Goal: Task Accomplishment & Management: Complete application form

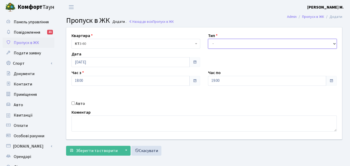
click at [275, 45] on select "- Доставка Таксі Гості Сервіс" at bounding box center [272, 44] width 129 height 10
select select "1"
click at [208, 39] on select "- Доставка Таксі Гості Сервіс" at bounding box center [272, 44] width 129 height 10
click at [73, 103] on input "Авто" at bounding box center [73, 103] width 3 height 3
checkbox input "true"
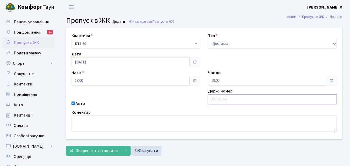
paste input "КА7902НМ"
type input "КА7902НМ"
click at [246, 82] on input "19:00" at bounding box center [267, 81] width 118 height 10
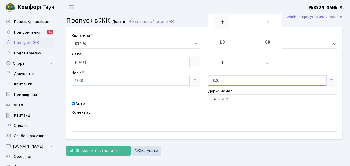
click at [221, 22] on icon at bounding box center [223, 22] width 14 height 14
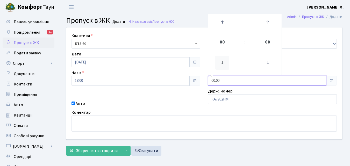
drag, startPoint x: 223, startPoint y: 63, endPoint x: 248, endPoint y: 43, distance: 32.1
click at [223, 63] on icon at bounding box center [223, 63] width 14 height 14
click at [265, 22] on icon at bounding box center [268, 22] width 14 height 14
type input "23:30"
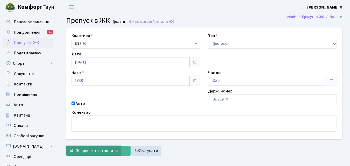
click at [102, 150] on span "Зберегти та створити" at bounding box center [97, 151] width 42 height 6
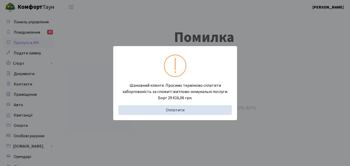
click at [96, 98] on div "Шановний клієнте. Просимо терміново сплатити заборгованість за спожиті житлово-…" at bounding box center [175, 83] width 350 height 166
click at [64, 90] on div "Шановний клієнте. Просимо терміново сплатити заборгованість за спожиті житлово-…" at bounding box center [175, 83] width 350 height 166
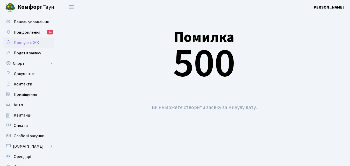
click at [77, 88] on div "Помилка 500" at bounding box center [204, 54] width 277 height 76
click at [28, 42] on span "Пропуск в ЖК" at bounding box center [26, 43] width 25 height 6
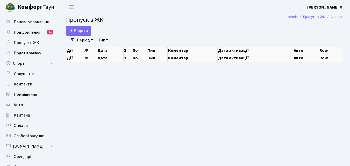
select select "25"
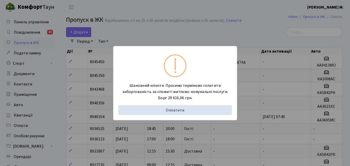
click at [51, 93] on div "Шановний клієнте. Просимо терміново сплатити заборгованість за спожиті житлово-…" at bounding box center [175, 83] width 350 height 166
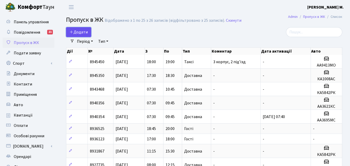
click at [76, 32] on span "Додати" at bounding box center [79, 32] width 18 height 6
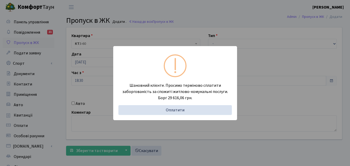
click at [60, 88] on div "Шановний клієнте. Просимо терміново сплатити заборгованість за спожиті житлово-…" at bounding box center [175, 83] width 350 height 166
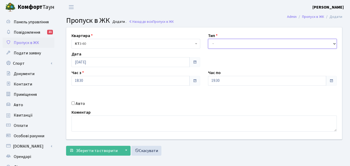
click at [223, 43] on select "- Доставка Таксі Гості Сервіс" at bounding box center [272, 44] width 129 height 10
select select "1"
click at [208, 39] on select "- Доставка Таксі Гості Сервіс" at bounding box center [272, 44] width 129 height 10
click at [70, 104] on div "Авто" at bounding box center [136, 104] width 137 height 6
drag, startPoint x: 73, startPoint y: 102, endPoint x: 86, endPoint y: 102, distance: 13.8
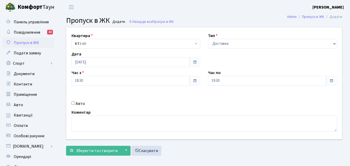
click at [73, 102] on input "Авто" at bounding box center [73, 103] width 3 height 3
checkbox input "true"
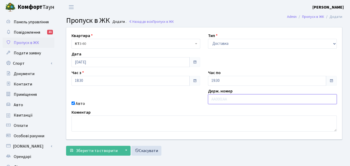
paste input "КА7902НМ"
type input "КА7902НМ"
click at [219, 83] on input "19:30" at bounding box center [267, 81] width 118 height 10
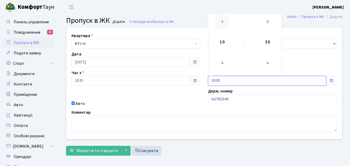
click at [223, 26] on icon at bounding box center [223, 22] width 14 height 14
type input "23:30"
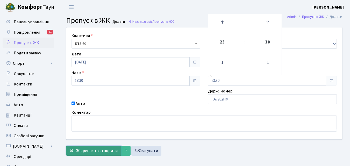
click at [105, 154] on button "Зберегти та створити" at bounding box center [93, 151] width 55 height 10
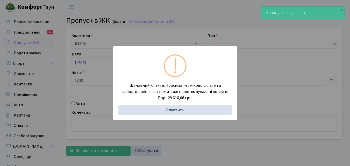
click at [53, 100] on div "Шановний клієнте. Просимо терміново сплатити заборгованість за спожиті житлово-…" at bounding box center [175, 83] width 350 height 166
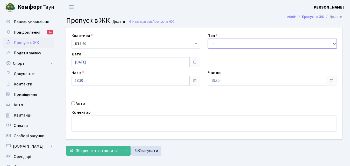
drag, startPoint x: 214, startPoint y: 47, endPoint x: 216, endPoint y: 44, distance: 2.8
click at [215, 47] on select "- Доставка Таксі Гості Сервіс" at bounding box center [272, 44] width 129 height 10
select select "1"
click at [208, 39] on select "- Доставка Таксі Гості Сервіс" at bounding box center [272, 44] width 129 height 10
click at [73, 103] on input "Авто" at bounding box center [73, 103] width 3 height 3
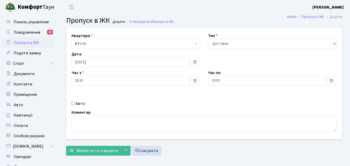
checkbox input "true"
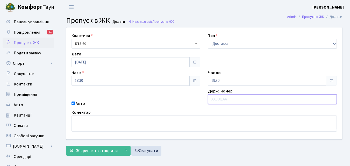
paste input "АО0910НА"
type input "АО0910НА"
click at [225, 84] on input "19:30" at bounding box center [267, 81] width 118 height 10
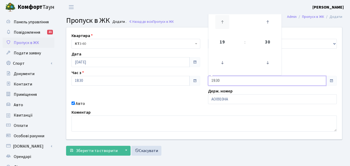
click at [227, 22] on icon at bounding box center [223, 22] width 14 height 14
click at [227, 21] on icon at bounding box center [223, 22] width 14 height 14
type input "23:30"
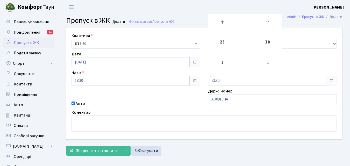
click at [93, 161] on main "Admin Пропуск в ЖК Додати Пропуск в ЖК Додати . Назад до всіх Пропуск в ЖК Квар…" at bounding box center [204, 117] width 292 height 206
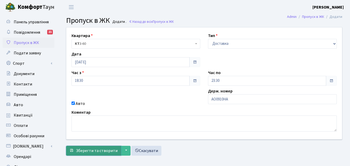
click at [96, 152] on span "Зберегти та створити" at bounding box center [97, 151] width 42 height 6
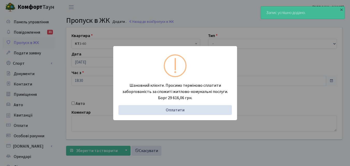
click at [56, 107] on div "Шановний клієнте. Просимо терміново сплатити заборгованість за спожиті житлово-…" at bounding box center [175, 83] width 350 height 166
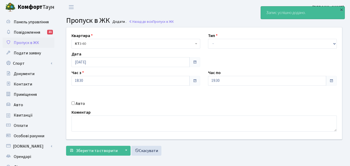
click at [34, 43] on span "Пропуск в ЖК" at bounding box center [26, 43] width 25 height 6
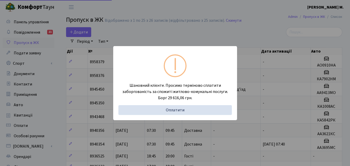
select select "25"
click at [175, 30] on div "Шановний клієнте. Просимо терміново сплатити заборгованість за спожиті житлово-…" at bounding box center [175, 83] width 350 height 166
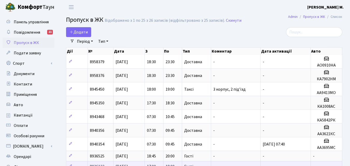
click at [231, 164] on td "-" at bounding box center [236, 166] width 50 height 10
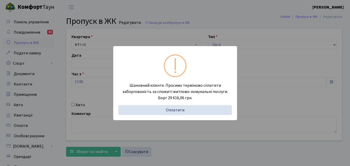
click at [68, 87] on div "Шановний клієнте. Просимо терміново сплатити заборгованість за спожиті житлово-…" at bounding box center [175, 83] width 350 height 166
